Goal: Information Seeking & Learning: Learn about a topic

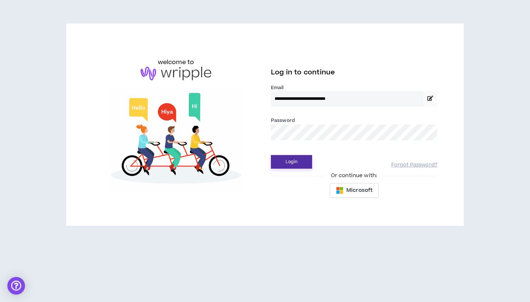
click at [295, 160] on button "Login" at bounding box center [291, 162] width 41 height 14
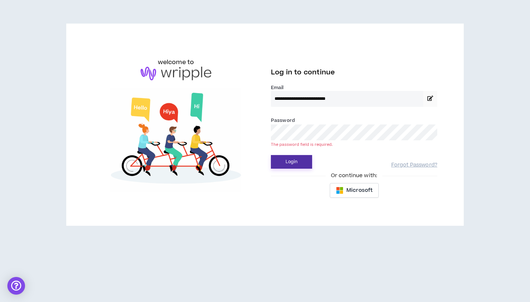
click at [292, 164] on button "Login" at bounding box center [291, 162] width 41 height 14
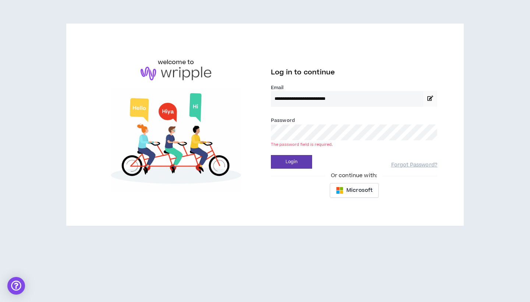
click at [376, 100] on input "**********" at bounding box center [347, 99] width 152 height 16
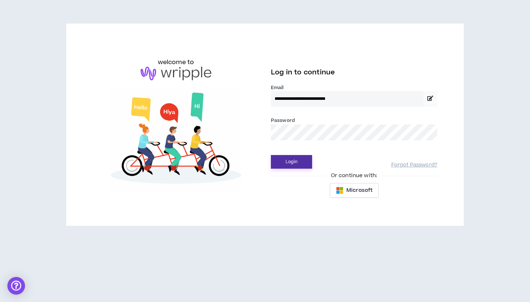
click at [296, 163] on button "Login" at bounding box center [291, 162] width 41 height 14
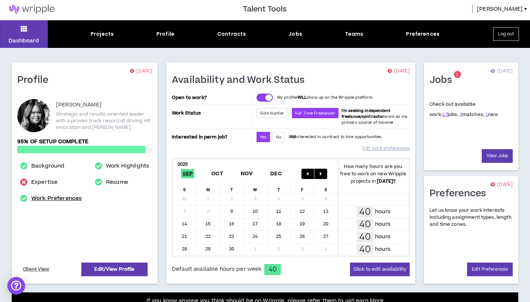
scroll to position [2, 0]
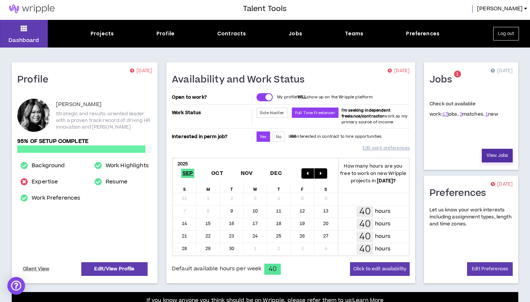
click at [500, 156] on link "View Jobs" at bounding box center [496, 156] width 31 height 14
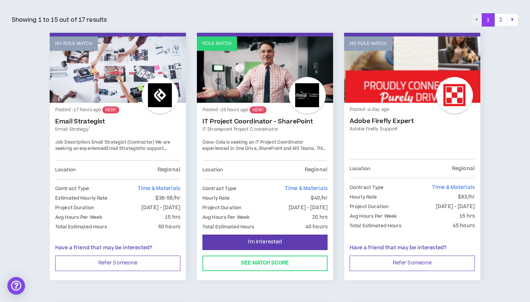
scroll to position [121, 0]
click at [244, 121] on link "IT Project Coordinator - SharePoint" at bounding box center [264, 121] width 125 height 7
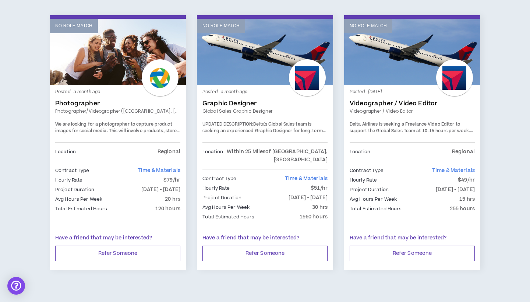
scroll to position [1243, 0]
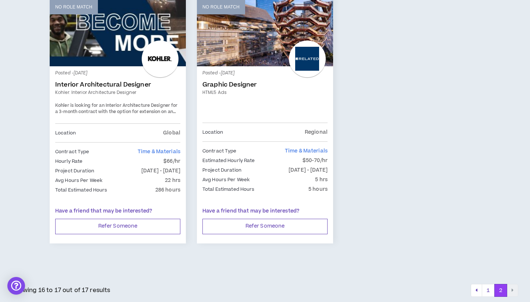
scroll to position [157, 0]
click at [490, 287] on button "1" at bounding box center [487, 290] width 13 height 13
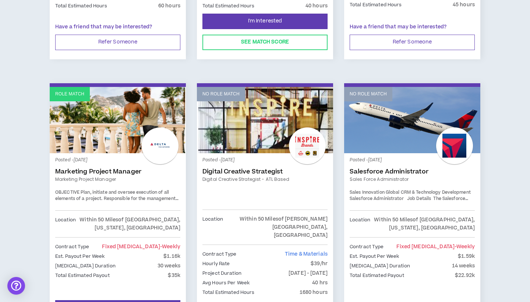
scroll to position [343, 0]
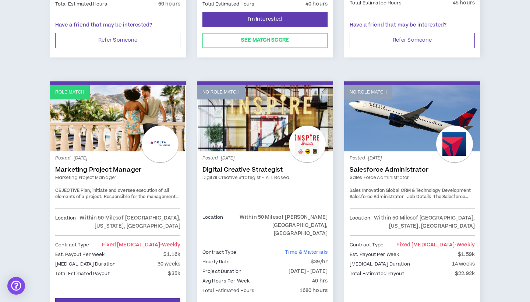
click at [95, 174] on link "Marketing Project Manager" at bounding box center [117, 177] width 125 height 7
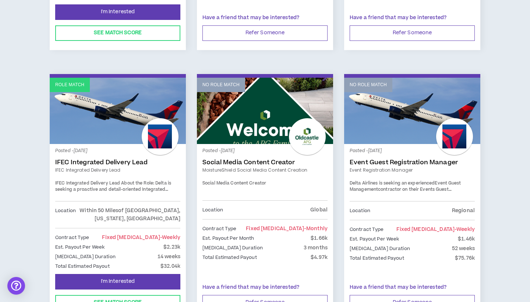
scroll to position [641, 0]
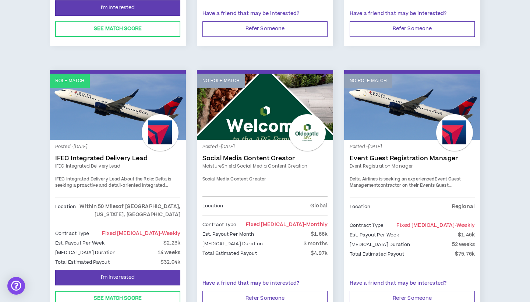
click at [111, 176] on strong "IFEC Integrated Delivery Lead" at bounding box center [87, 179] width 65 height 6
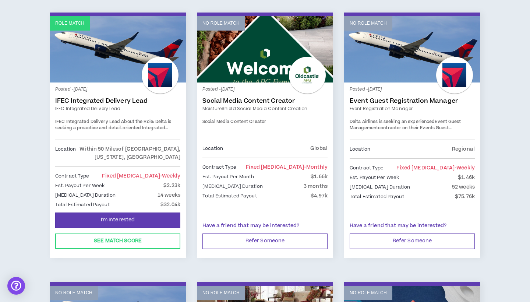
scroll to position [698, 0]
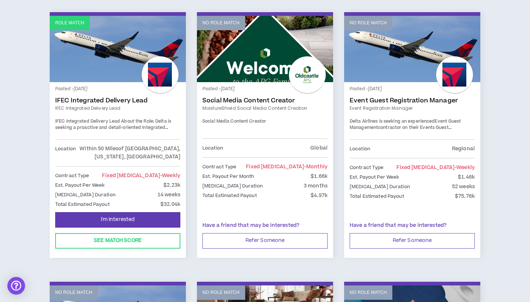
click at [97, 97] on link "IFEC Integrated Delivery Lead" at bounding box center [117, 100] width 125 height 7
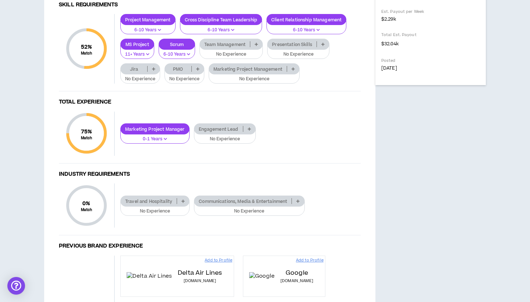
scroll to position [318, 0]
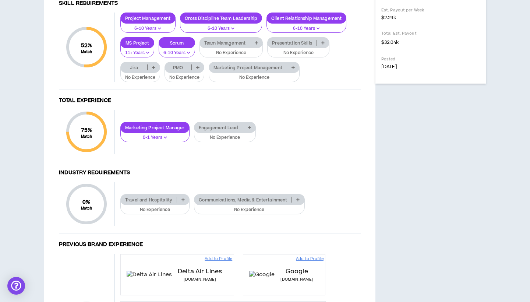
click at [225, 46] on p "Team Management" at bounding box center [225, 43] width 50 height 6
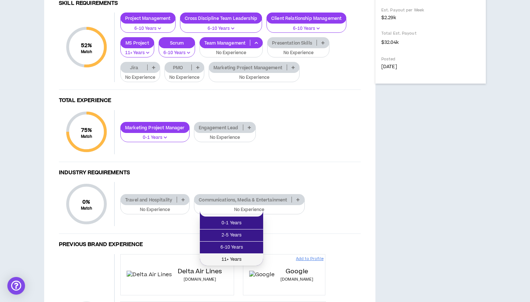
click at [227, 258] on span "11+ Years" at bounding box center [231, 259] width 54 height 8
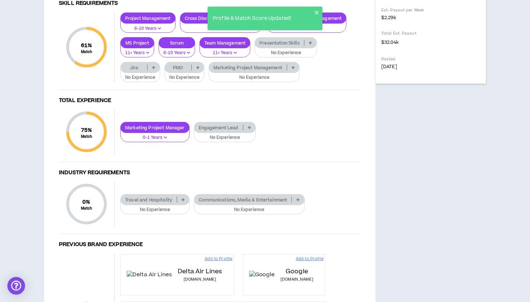
click at [199, 69] on icon at bounding box center [197, 67] width 3 height 4
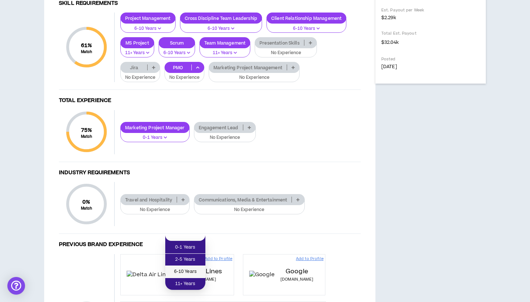
click at [185, 270] on span "6-10 Years" at bounding box center [185, 271] width 31 height 8
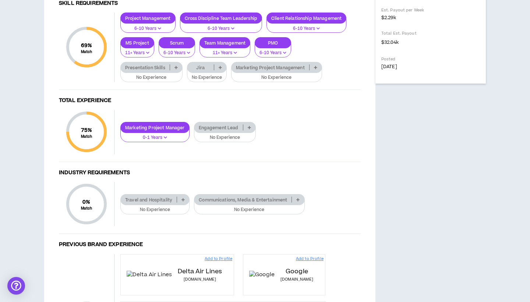
click at [263, 70] on p "Marketing Project Management" at bounding box center [270, 68] width 78 height 6
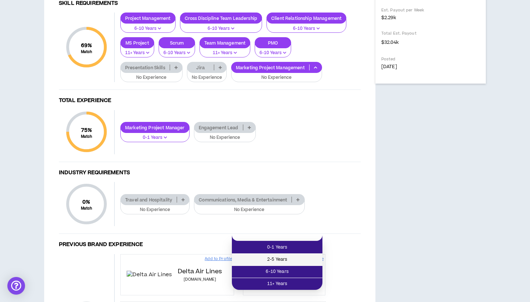
click at [265, 257] on span "2-5 Years" at bounding box center [277, 259] width 82 height 8
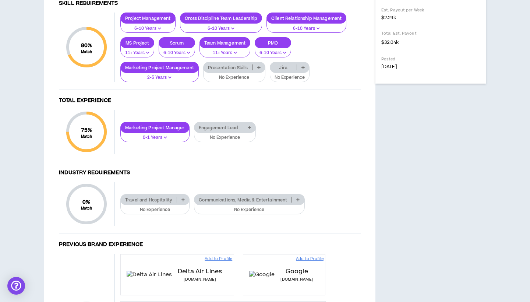
click at [284, 70] on p "Jira" at bounding box center [283, 68] width 26 height 6
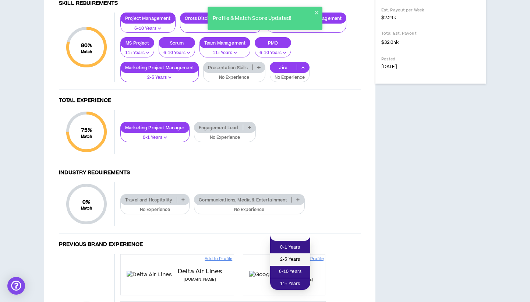
click at [282, 258] on span "2-5 Years" at bounding box center [289, 259] width 31 height 8
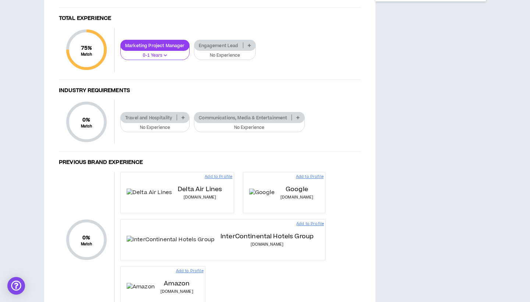
scroll to position [400, 0]
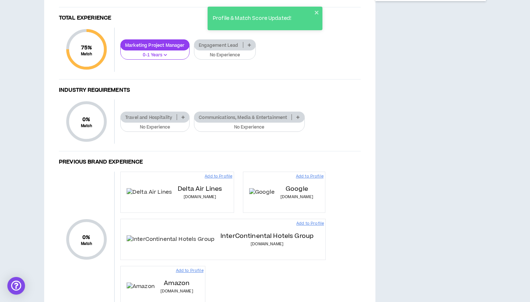
click at [217, 48] on p "Engagement Lead" at bounding box center [218, 45] width 49 height 6
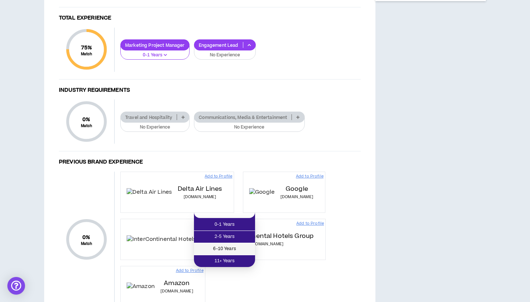
click at [220, 248] on span "6-10 Years" at bounding box center [224, 249] width 52 height 8
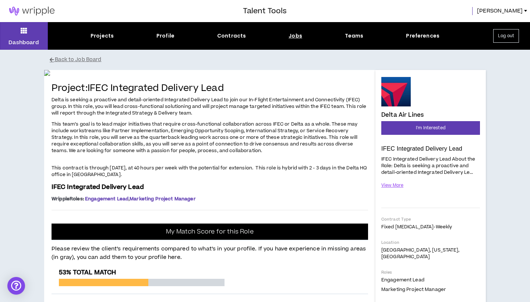
scroll to position [0, 0]
